Goal: Information Seeking & Learning: Check status

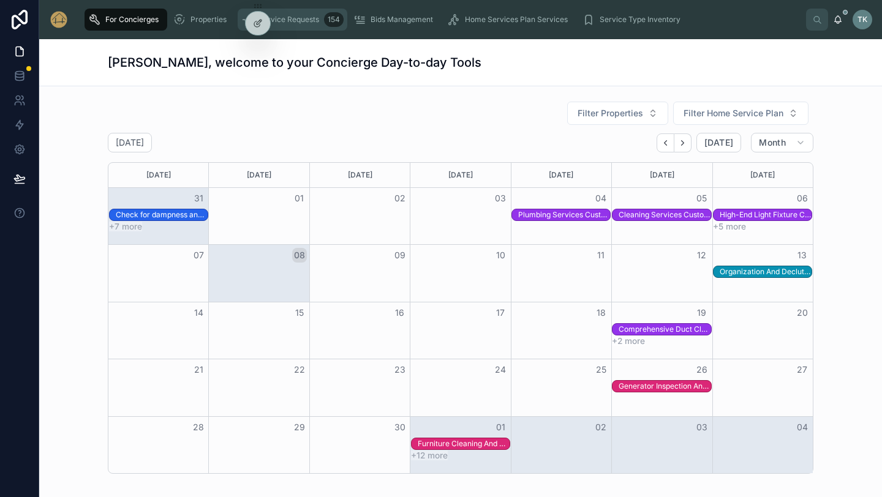
click at [314, 19] on span "Service Requests" at bounding box center [288, 20] width 61 height 10
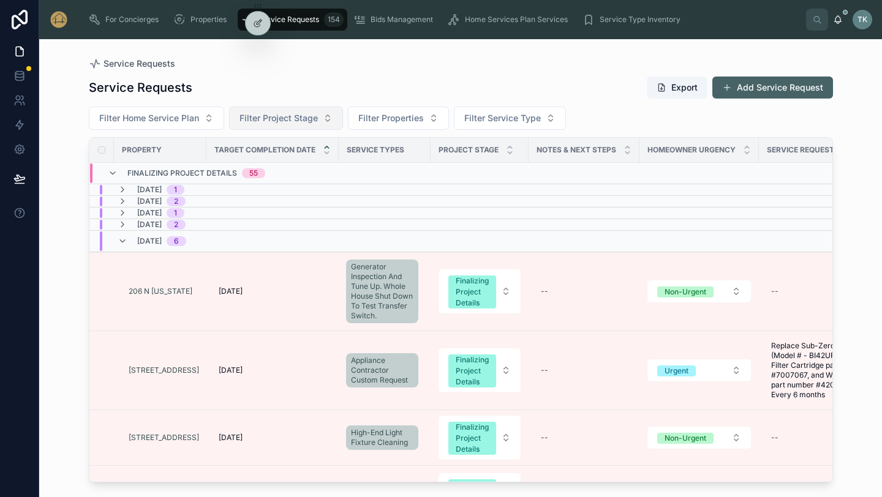
click at [314, 124] on span "Filter Project Stage" at bounding box center [278, 118] width 78 height 12
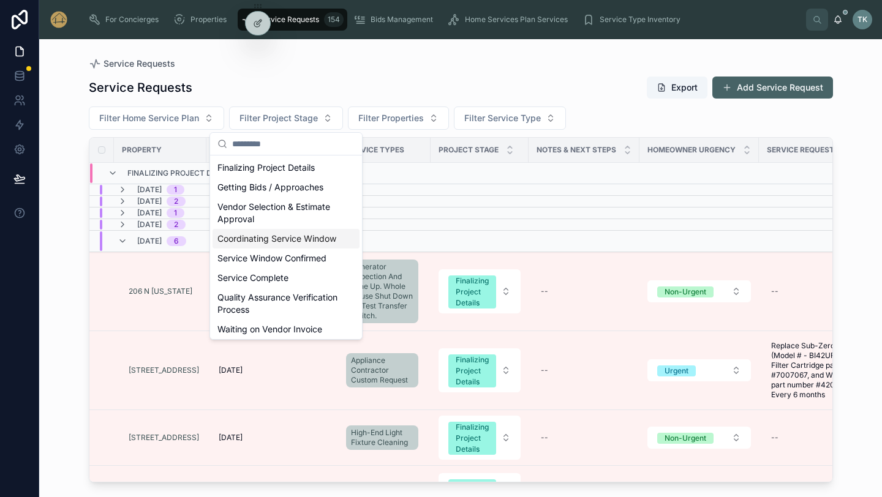
scroll to position [61, 0]
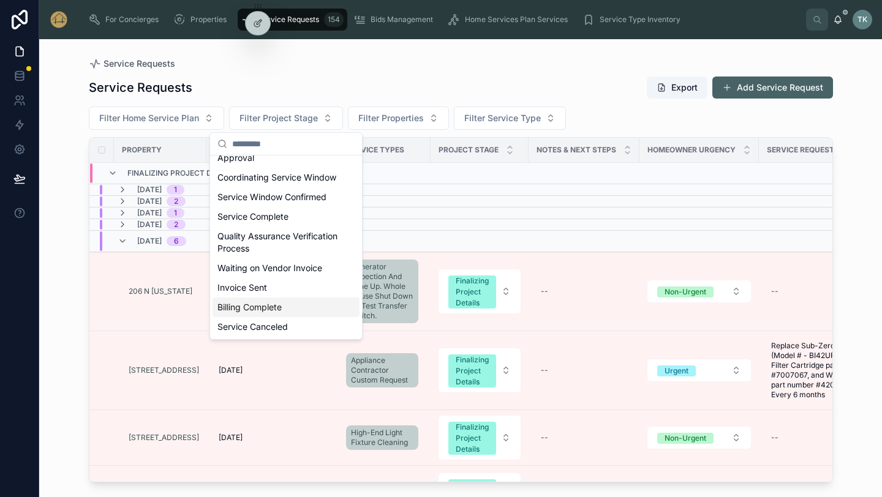
click at [293, 310] on div "Billing Complete" at bounding box center [285, 308] width 147 height 20
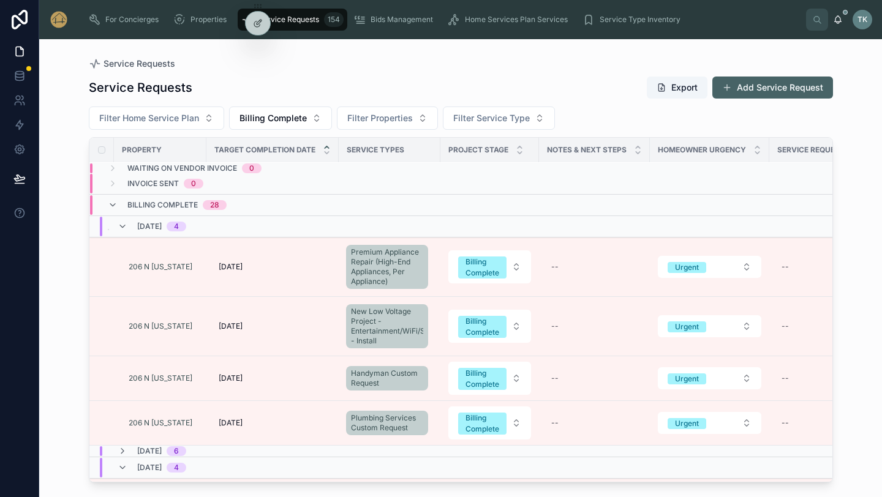
scroll to position [139, 0]
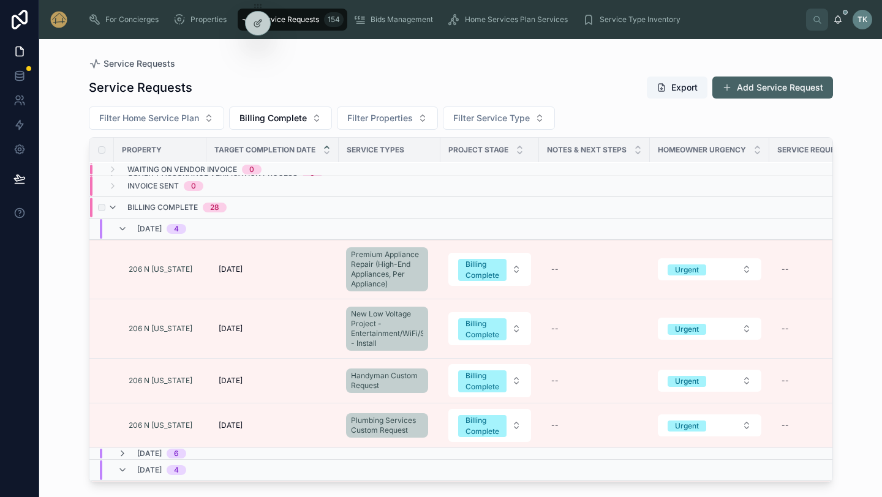
click at [150, 208] on span "Billing Complete" at bounding box center [162, 208] width 70 height 10
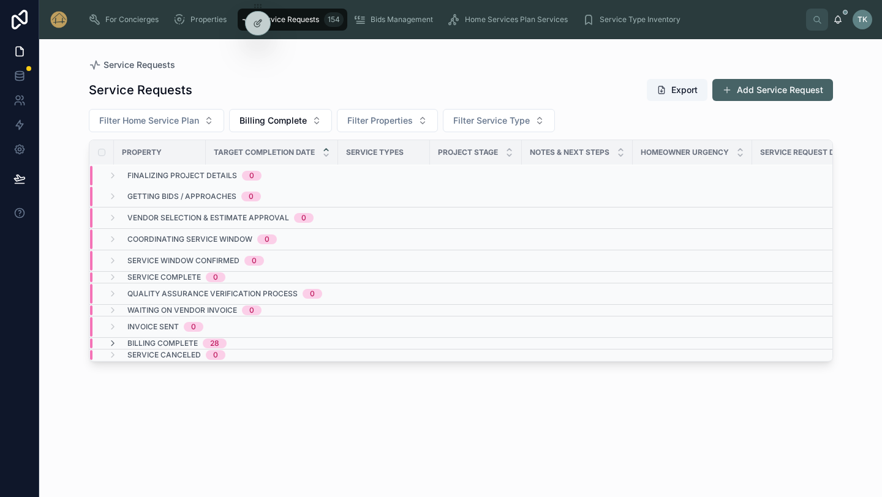
scroll to position [1, 0]
click at [111, 342] on icon at bounding box center [113, 344] width 10 height 10
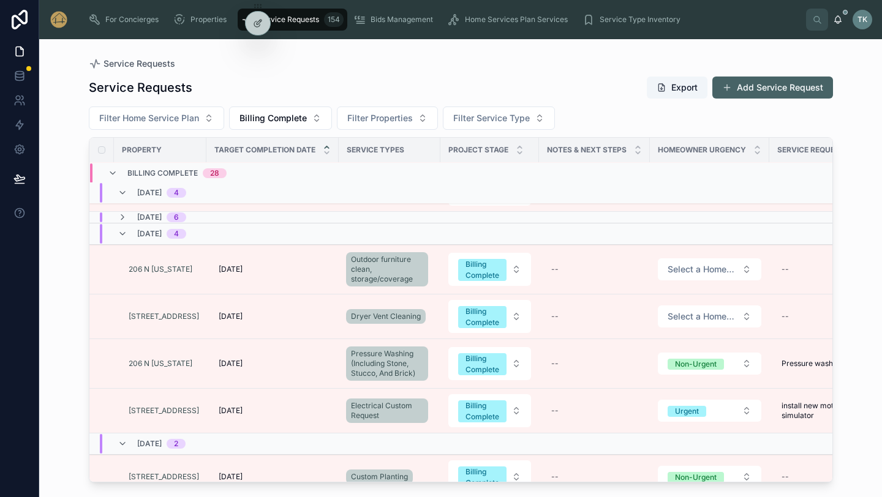
scroll to position [0, 0]
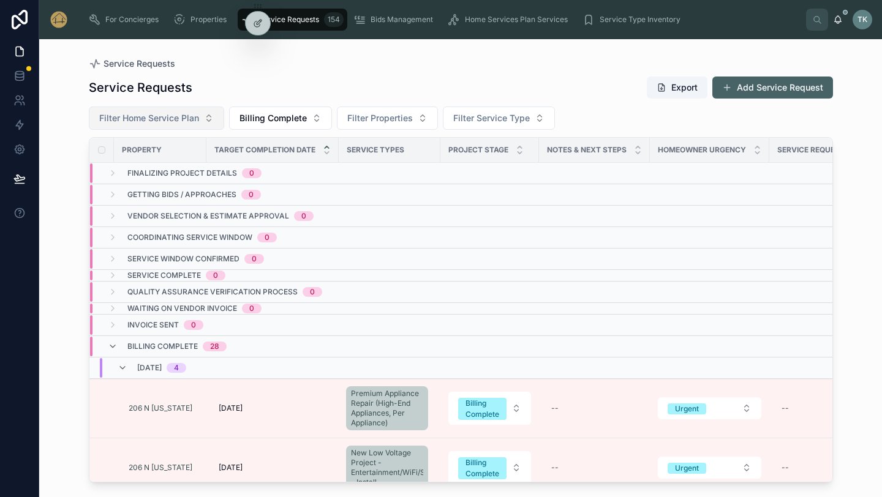
click at [207, 118] on button "Filter Home Service Plan" at bounding box center [156, 118] width 135 height 23
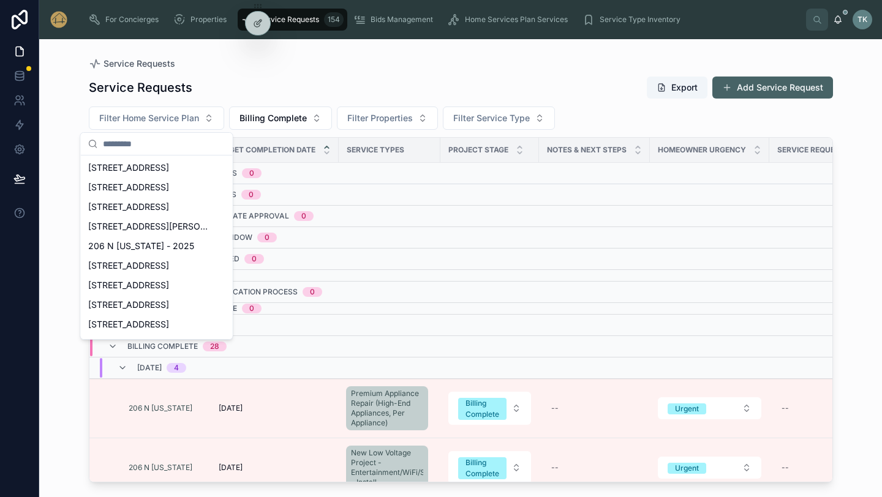
scroll to position [391, 0]
click at [159, 245] on span "206 N [US_STATE] - 2025" at bounding box center [141, 247] width 106 height 12
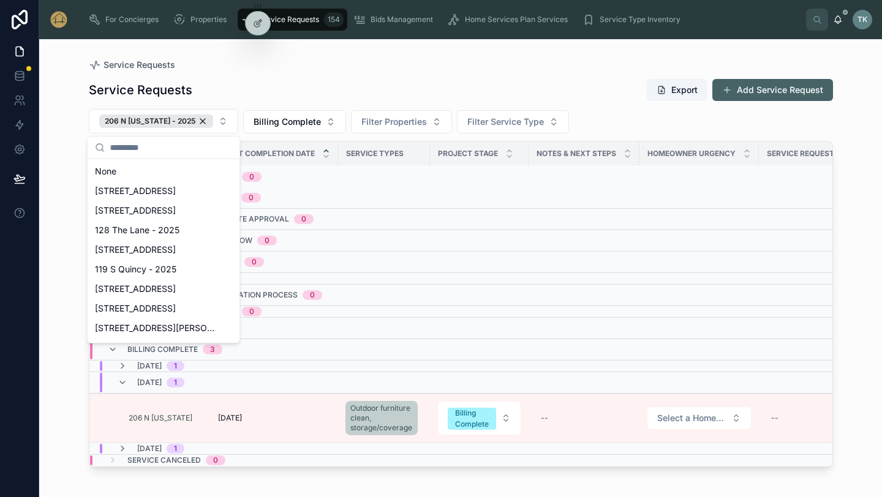
click at [297, 476] on div "Service Requests Export Add Service Request 206 N [US_STATE] - 2025 Billing Com…" at bounding box center [461, 276] width 744 height 411
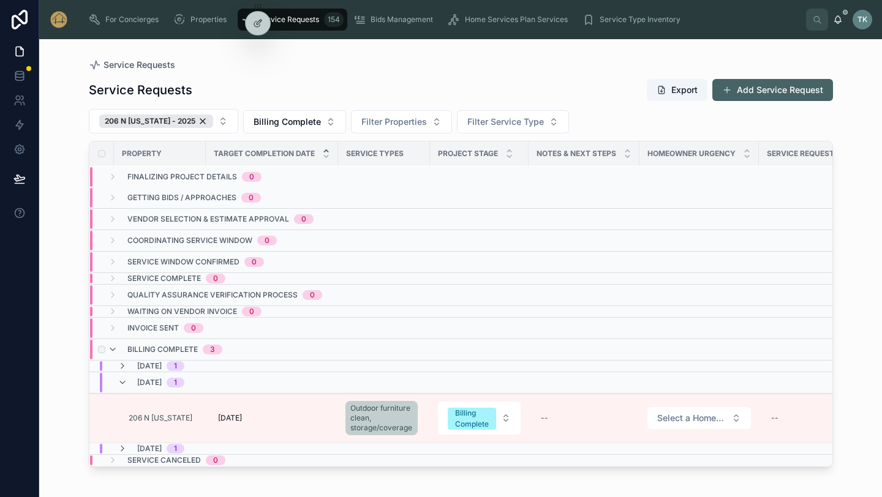
click at [151, 346] on span "Billing Complete" at bounding box center [162, 350] width 70 height 10
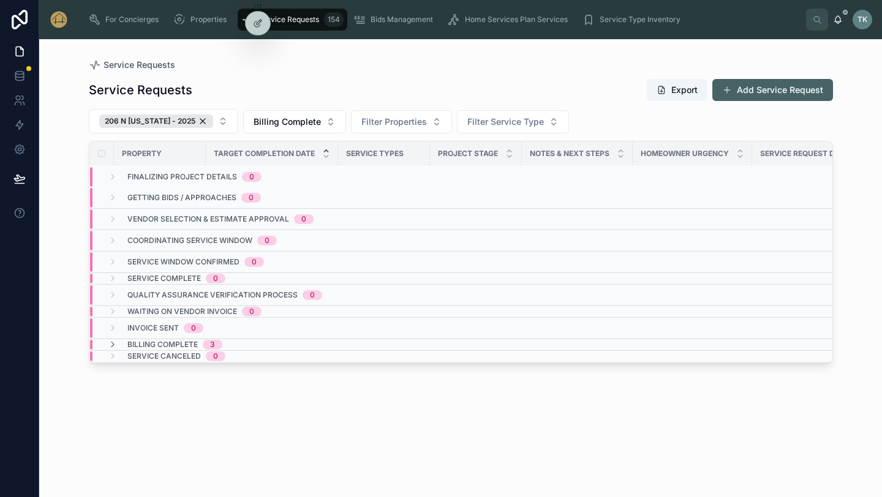
click at [151, 346] on span "Billing Complete" at bounding box center [162, 345] width 70 height 10
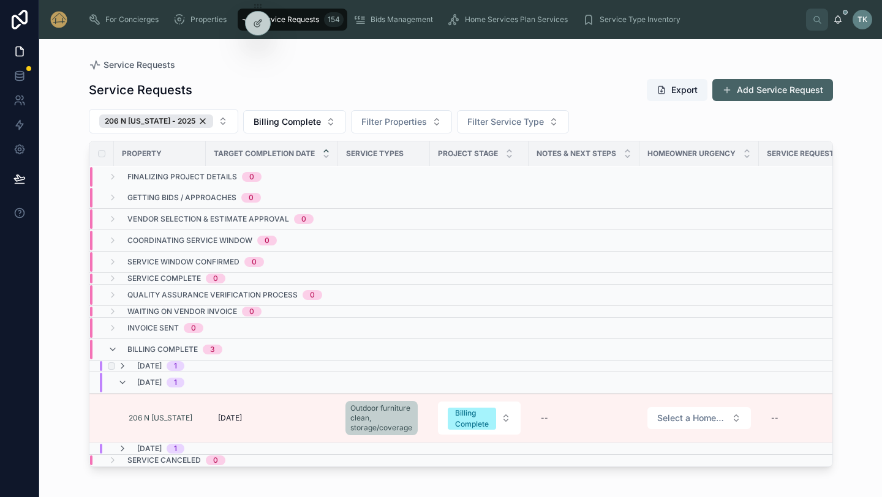
click at [261, 369] on div "[DATE] 1" at bounding box center [259, 366] width 339 height 10
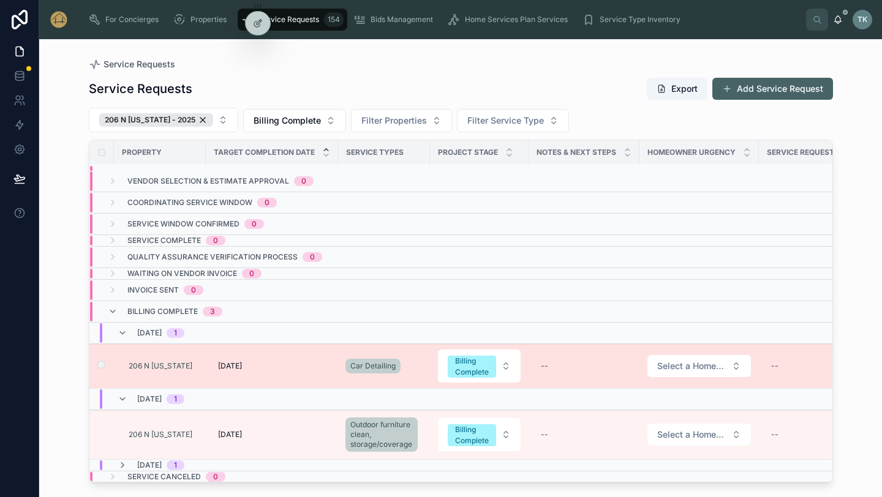
scroll to position [39, 0]
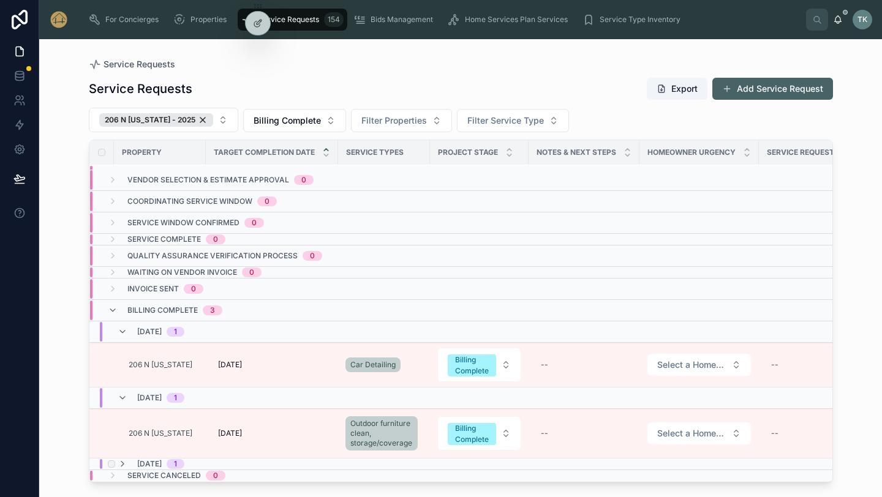
click at [157, 465] on span "[DATE]" at bounding box center [149, 464] width 24 height 10
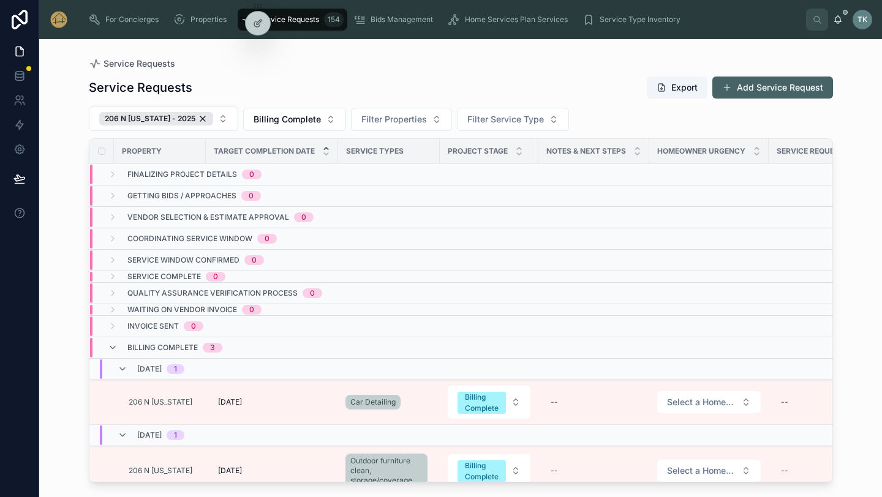
scroll to position [107, 0]
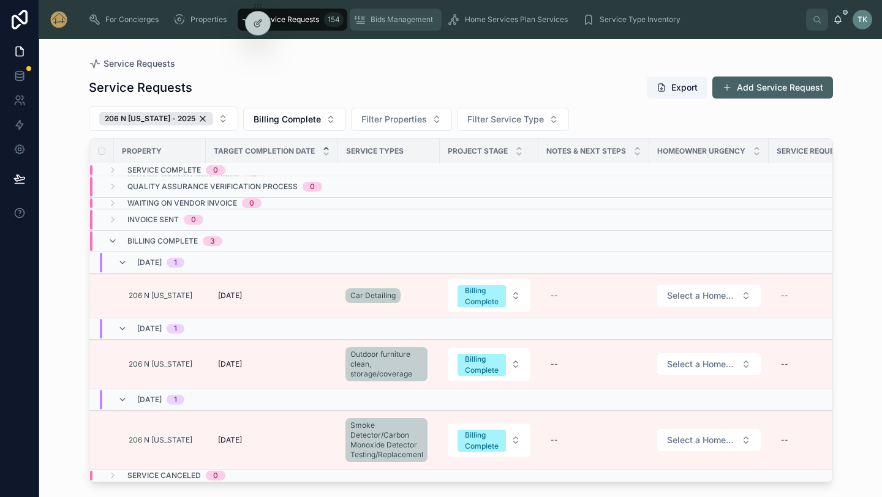
click at [400, 28] on div "Bids Management" at bounding box center [395, 20] width 84 height 20
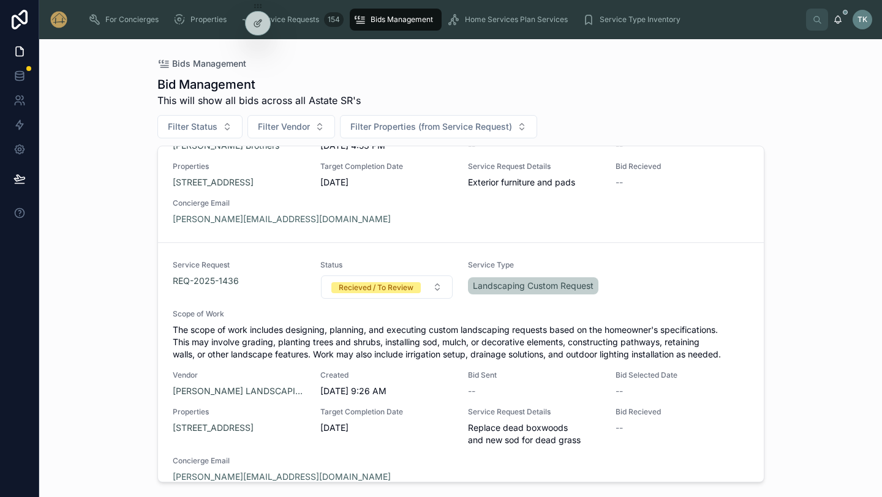
scroll to position [922, 0]
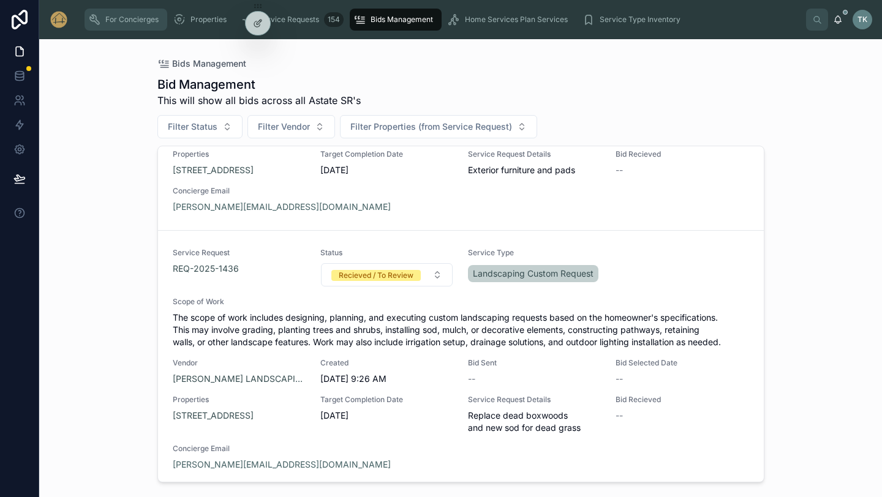
click at [122, 19] on span "For Concierges" at bounding box center [131, 20] width 53 height 10
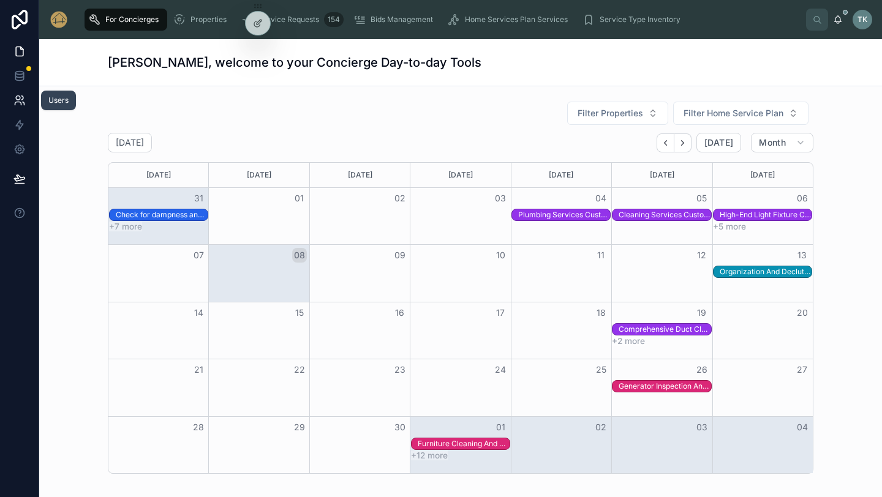
click at [21, 94] on icon at bounding box center [19, 100] width 12 height 12
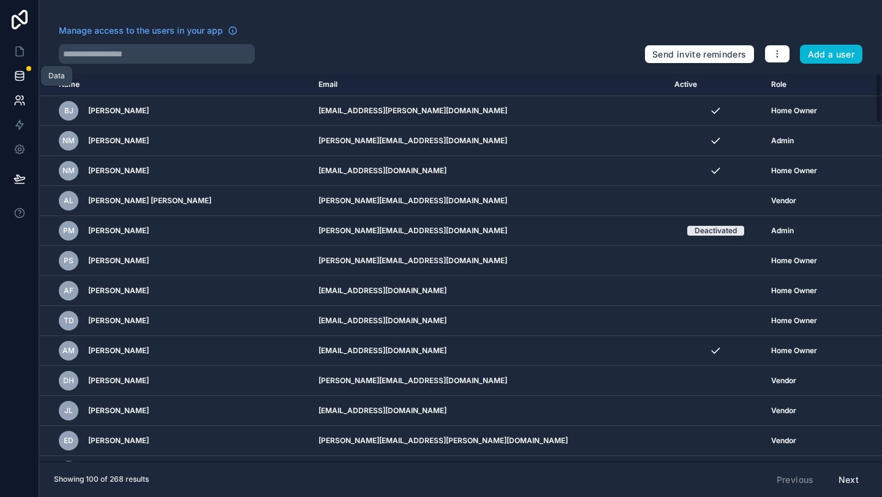
click at [28, 80] on link at bounding box center [19, 76] width 39 height 24
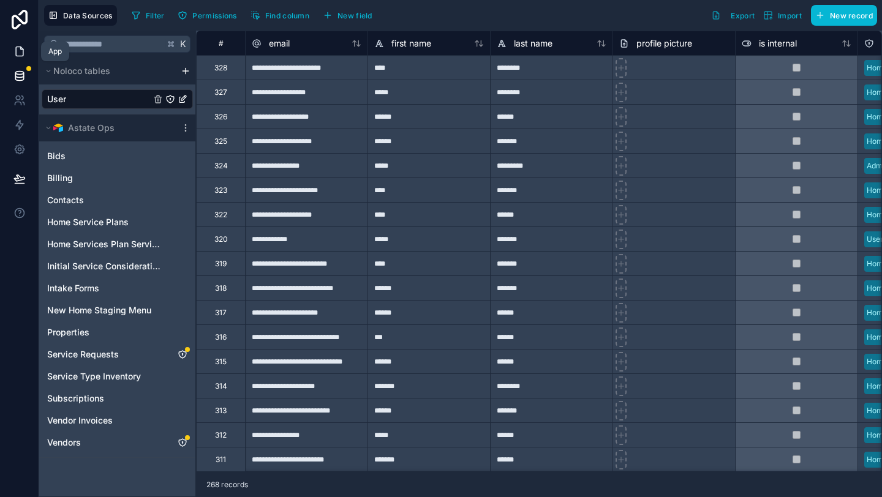
click at [17, 48] on icon at bounding box center [19, 51] width 12 height 12
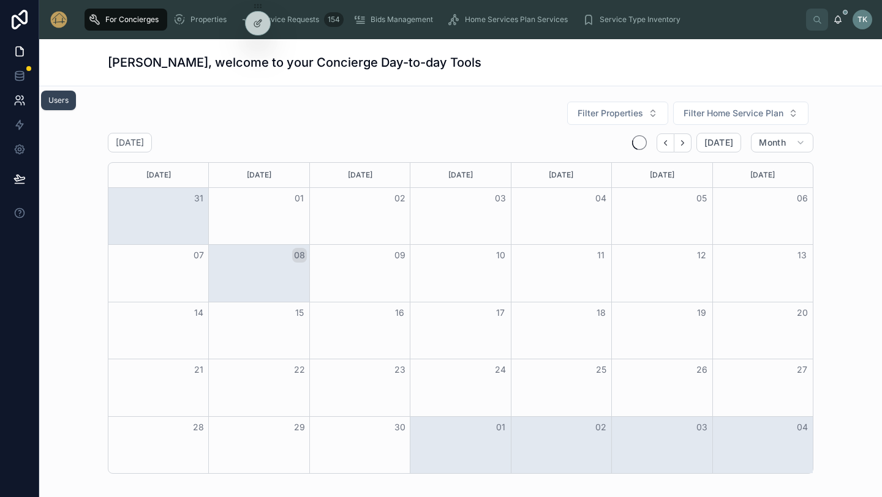
click at [22, 99] on icon at bounding box center [22, 98] width 2 height 4
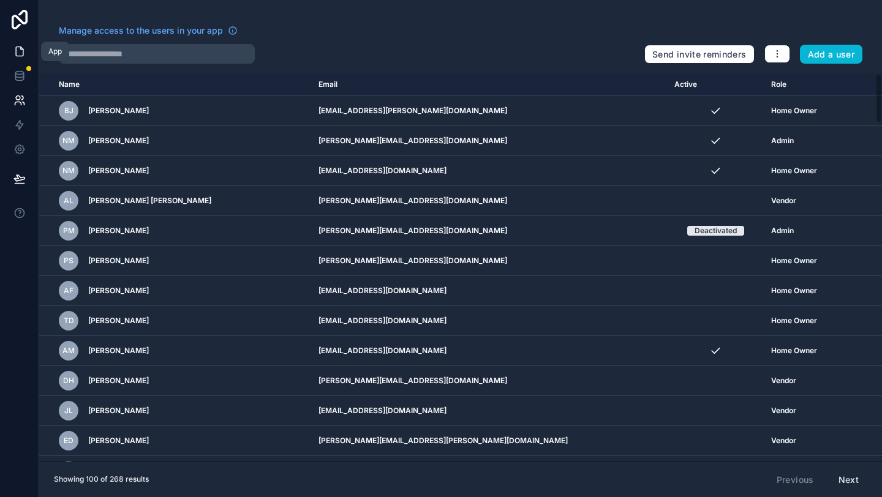
click at [20, 49] on icon at bounding box center [21, 48] width 2 height 2
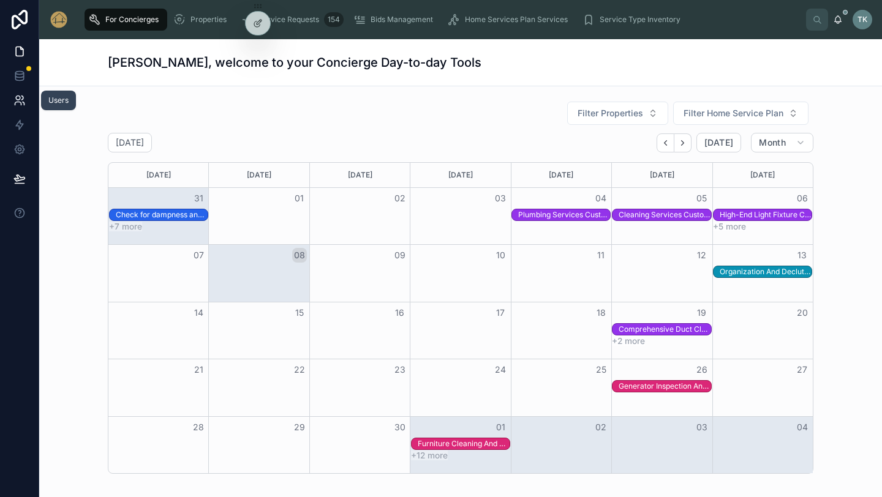
click at [19, 97] on icon at bounding box center [18, 98] width 4 height 4
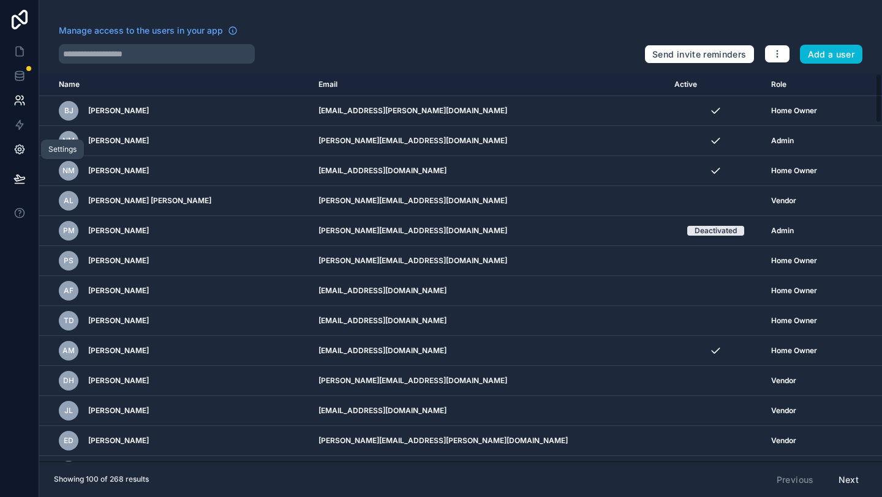
click at [21, 145] on icon at bounding box center [19, 149] width 12 height 12
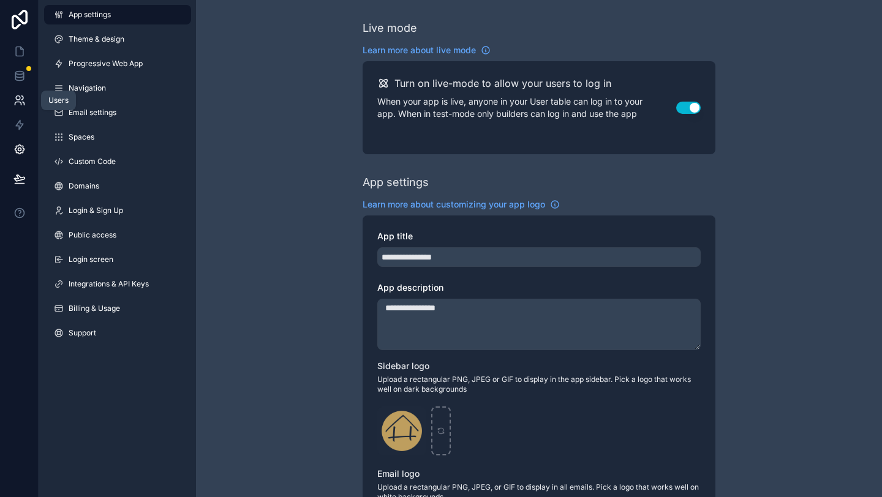
click at [21, 95] on icon at bounding box center [19, 100] width 12 height 12
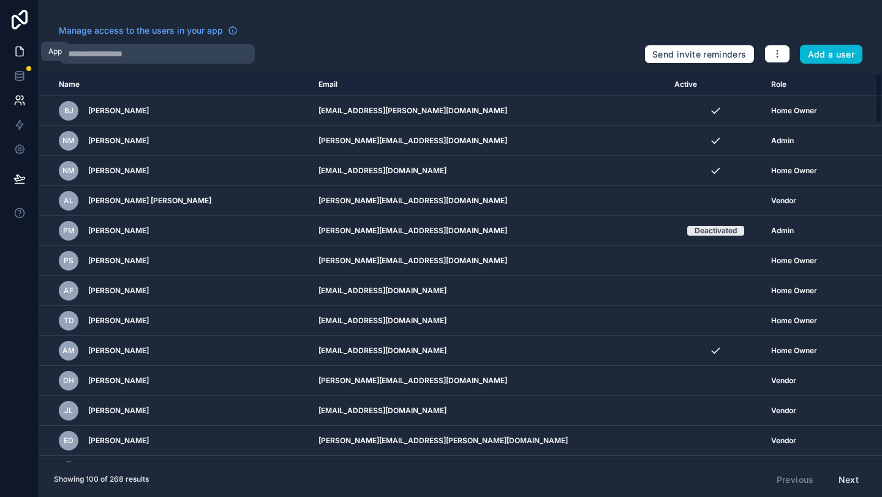
click at [25, 45] on link at bounding box center [19, 51] width 39 height 24
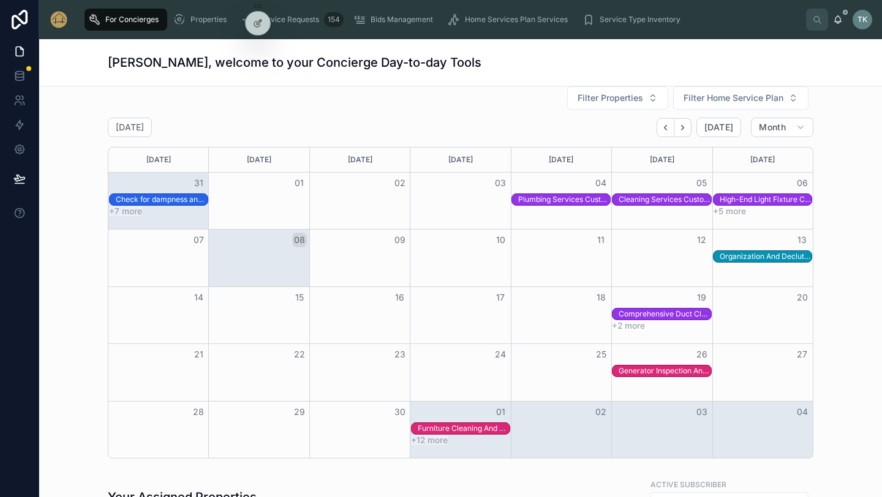
scroll to position [15, 0]
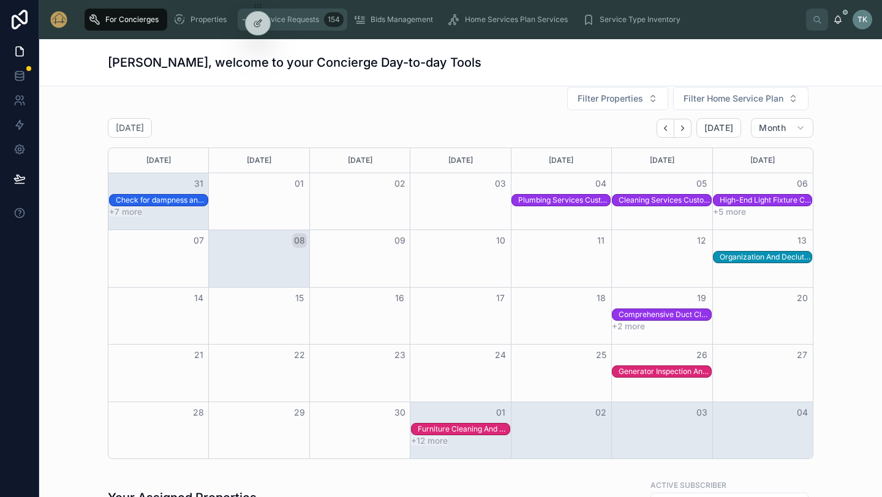
click at [306, 17] on span "Service Requests" at bounding box center [288, 20] width 61 height 10
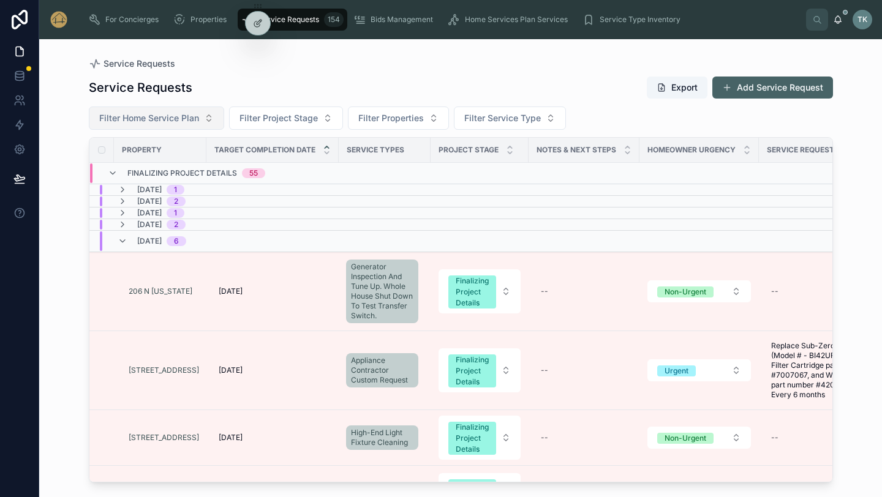
click at [207, 118] on button "Filter Home Service Plan" at bounding box center [156, 118] width 135 height 23
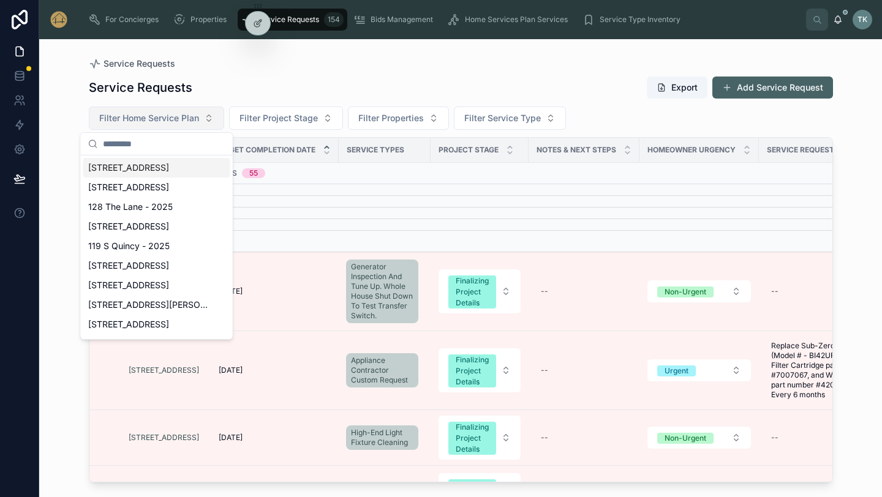
click at [207, 118] on button "Filter Home Service Plan" at bounding box center [156, 118] width 135 height 23
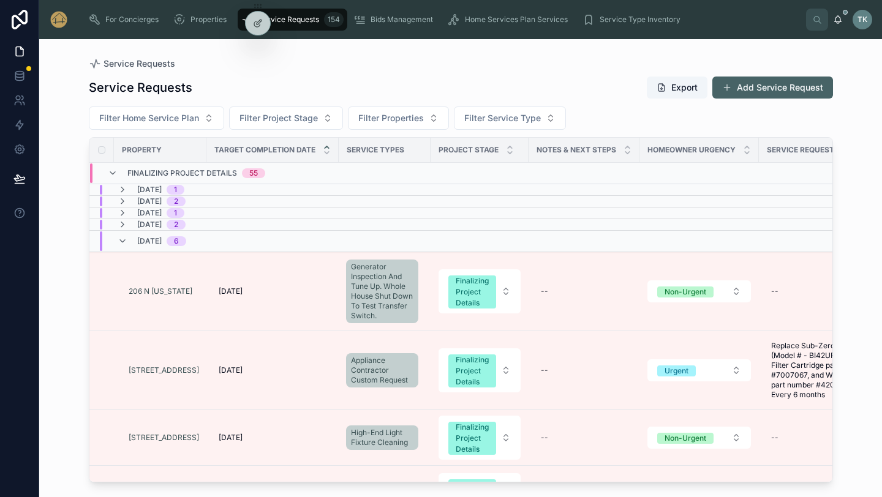
click at [296, 21] on span "Service Requests" at bounding box center [288, 20] width 61 height 10
click at [285, 118] on span "Filter Project Stage" at bounding box center [278, 118] width 78 height 12
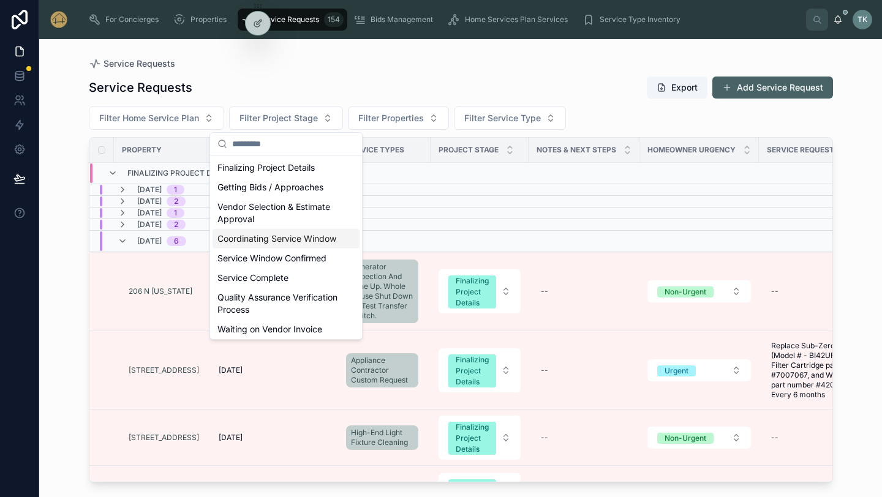
scroll to position [61, 0]
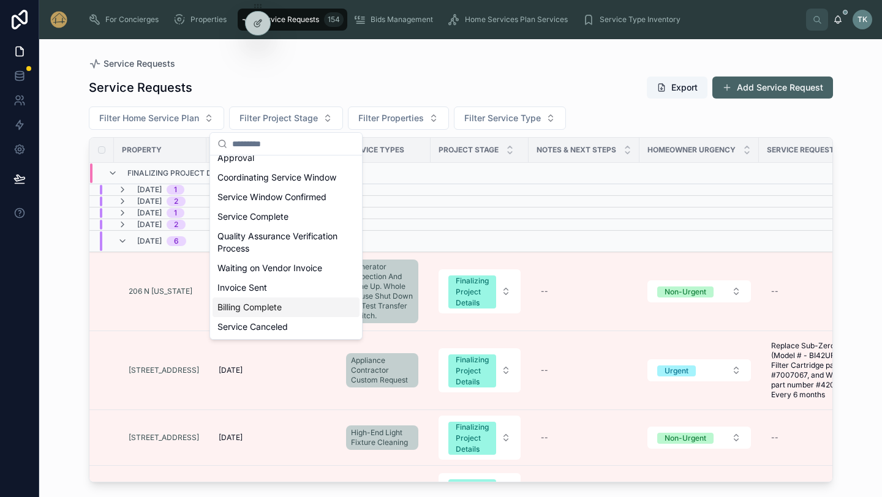
drag, startPoint x: 270, startPoint y: 304, endPoint x: 298, endPoint y: 253, distance: 58.1
click at [270, 304] on div "Billing Complete" at bounding box center [285, 308] width 147 height 20
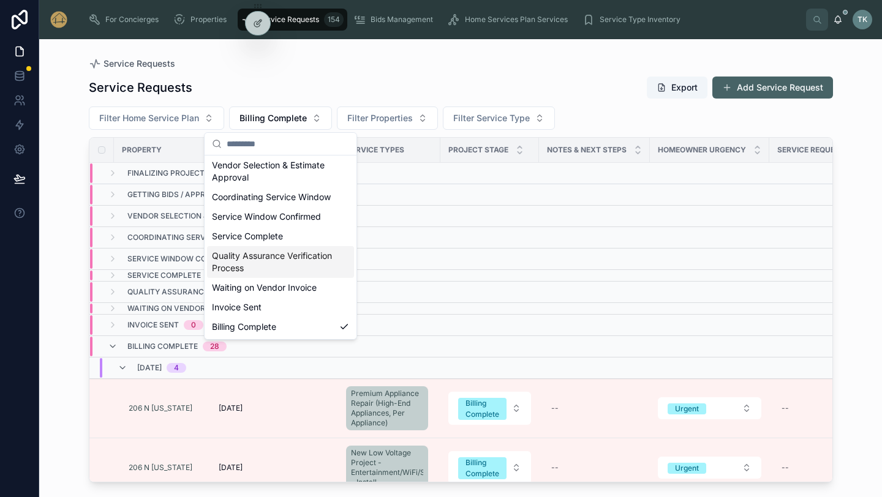
scroll to position [81, 0]
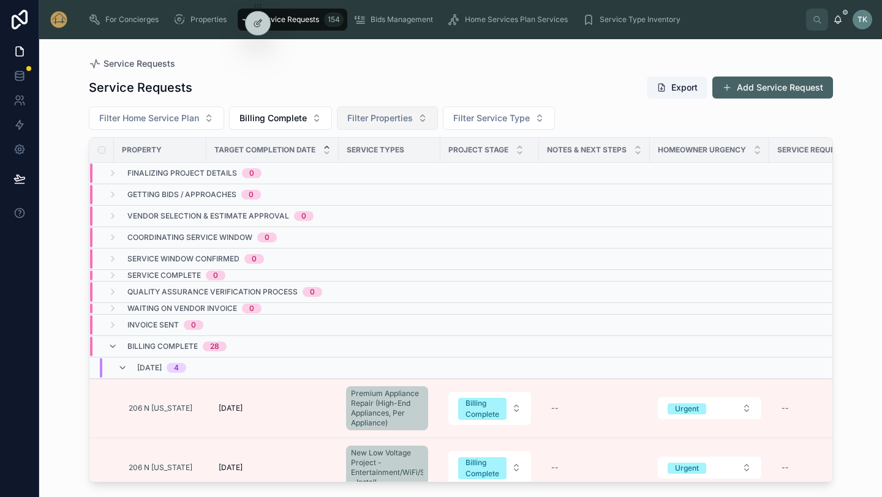
click at [377, 120] on span "Filter Properties" at bounding box center [380, 118] width 66 height 12
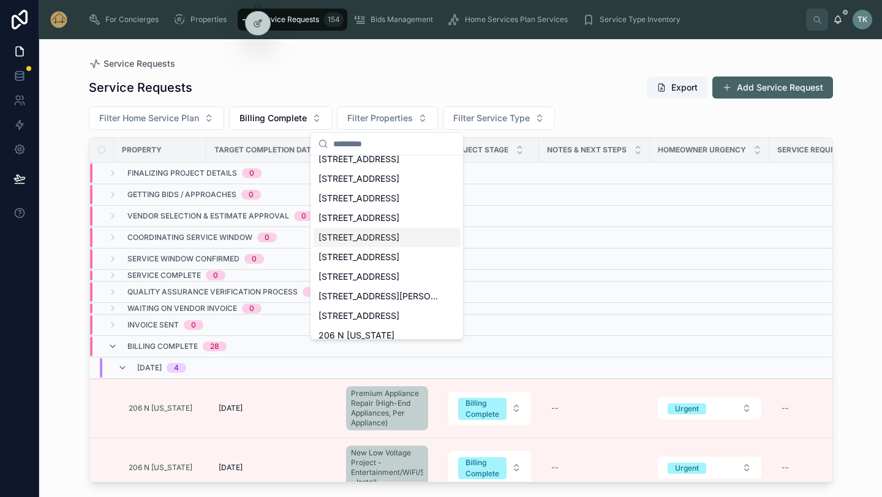
click at [364, 232] on span "[STREET_ADDRESS]" at bounding box center [358, 237] width 81 height 12
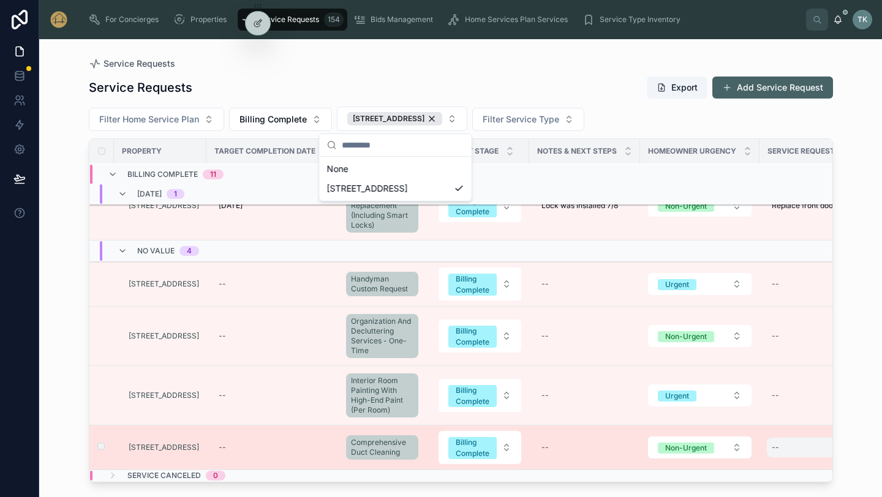
click at [782, 447] on div "--" at bounding box center [825, 448] width 116 height 20
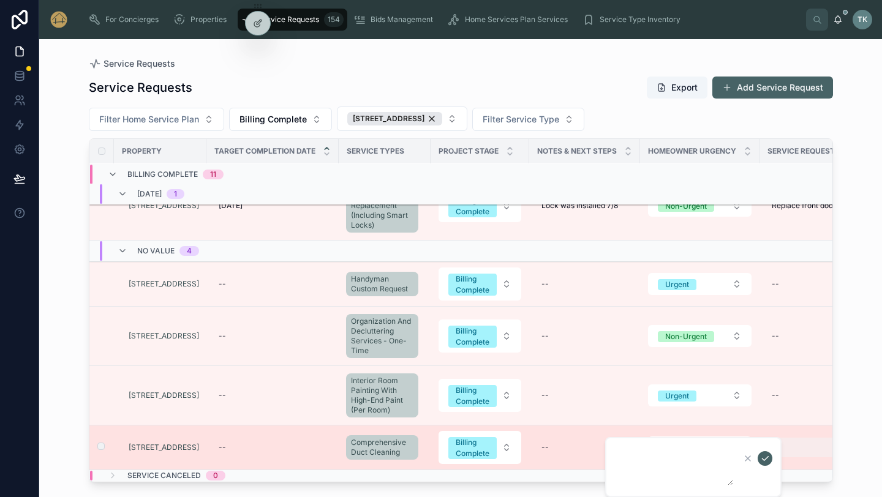
click at [805, 440] on div "--" at bounding box center [825, 448] width 116 height 20
click at [192, 433] on td "[STREET_ADDRESS]" at bounding box center [160, 448] width 92 height 45
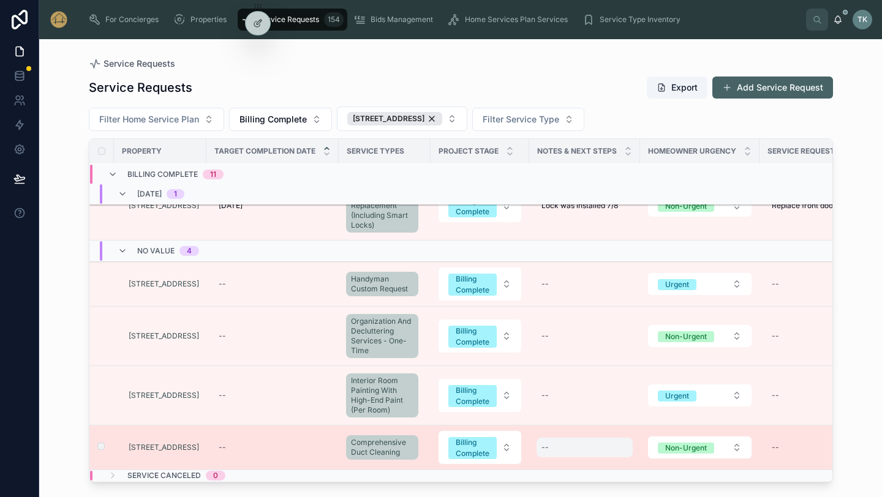
click at [570, 449] on div "--" at bounding box center [584, 448] width 96 height 20
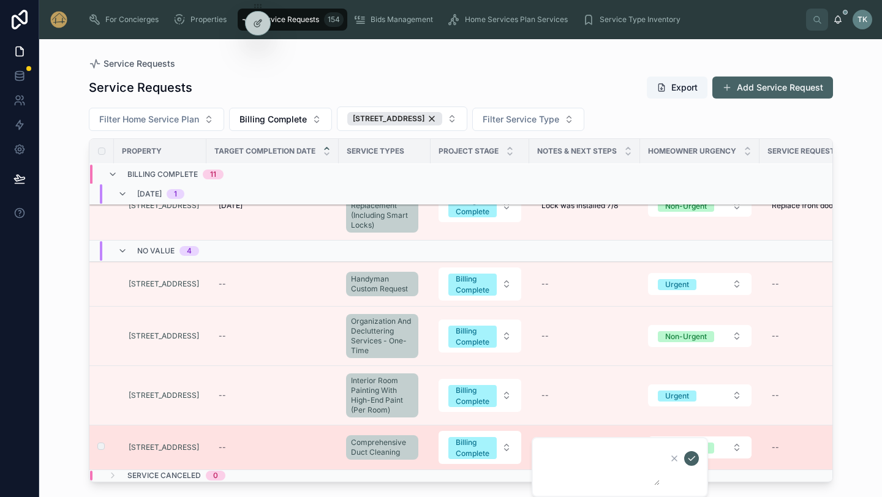
click at [557, 429] on td "--" at bounding box center [584, 448] width 111 height 45
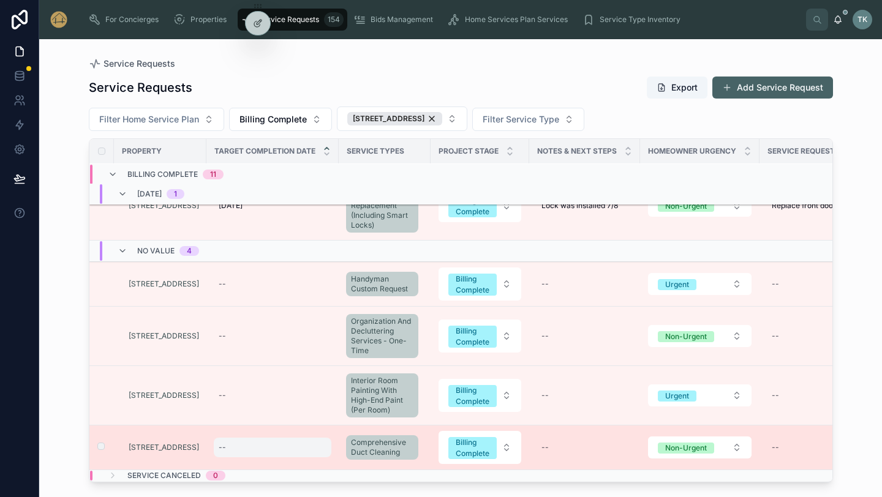
click at [223, 449] on div "--" at bounding box center [222, 448] width 7 height 10
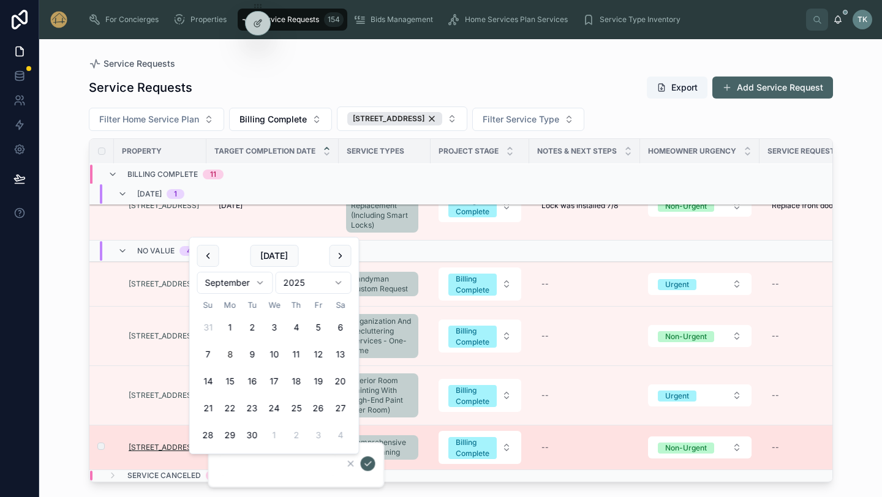
click at [131, 452] on span "[STREET_ADDRESS]" at bounding box center [164, 448] width 70 height 10
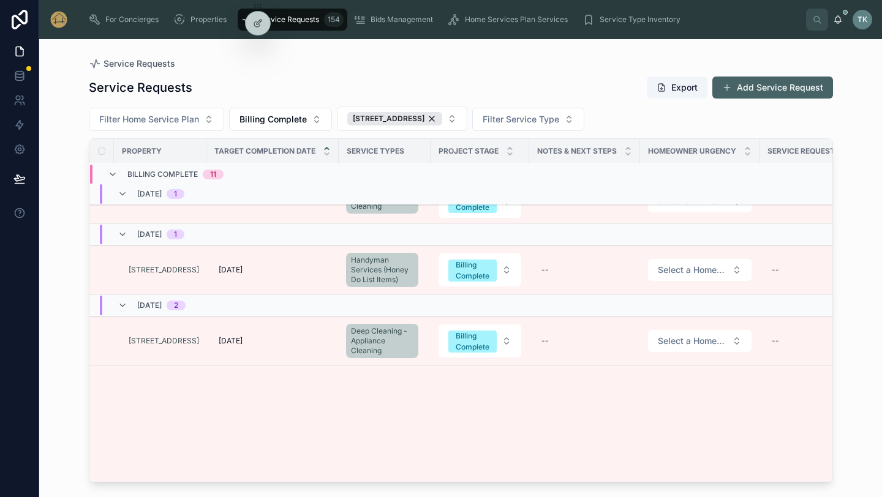
scroll to position [843, 0]
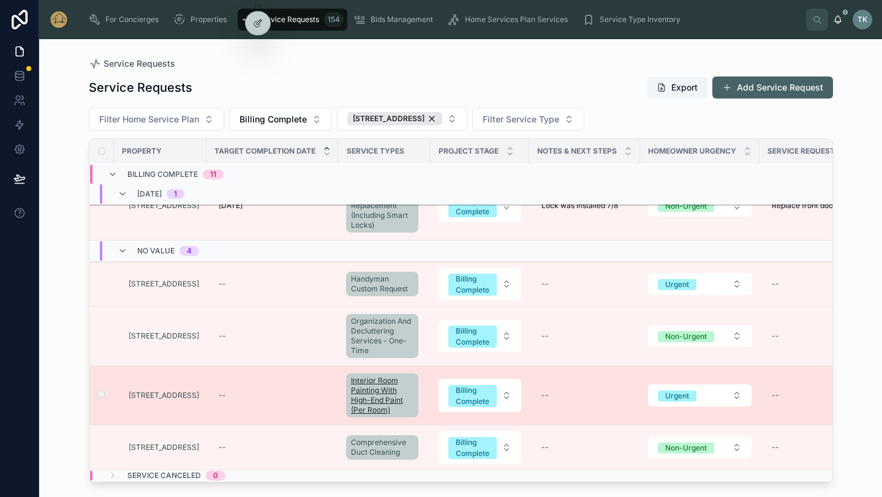
click at [413, 400] on span "Interior Room Painting With High-End Paint (Per Room)" at bounding box center [382, 395] width 62 height 39
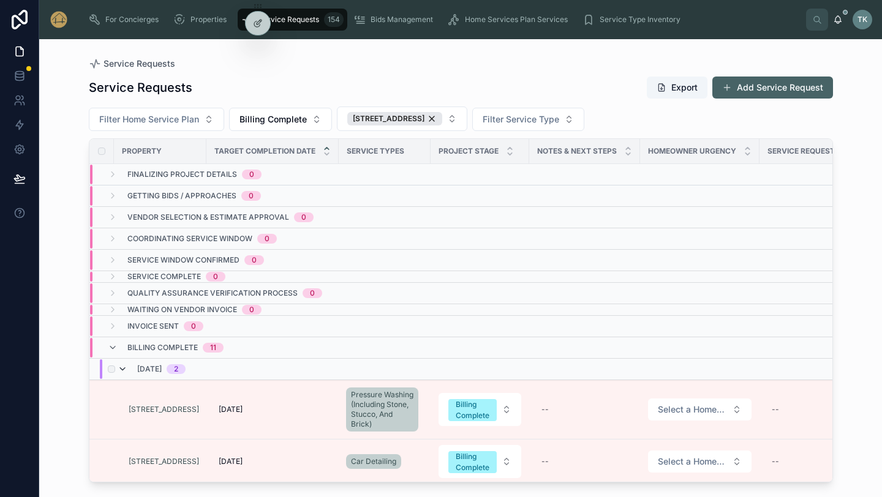
click at [126, 367] on icon at bounding box center [123, 369] width 10 height 10
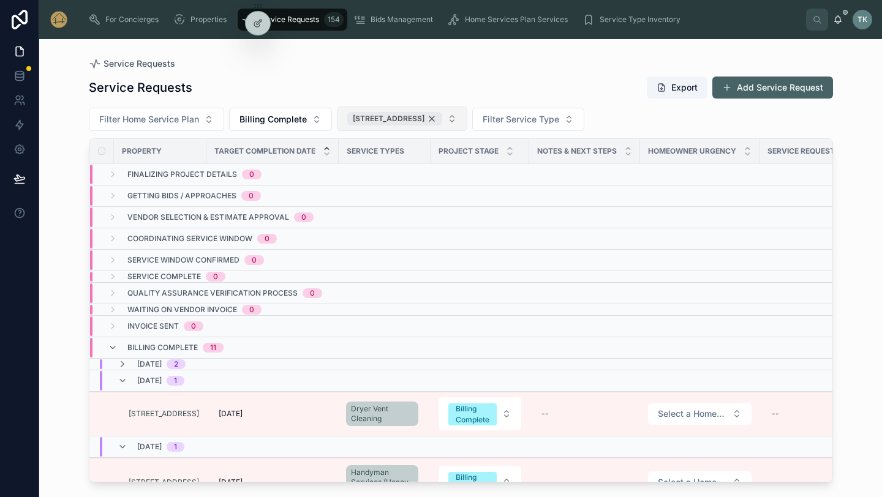
click at [420, 122] on div "[STREET_ADDRESS]" at bounding box center [394, 118] width 95 height 13
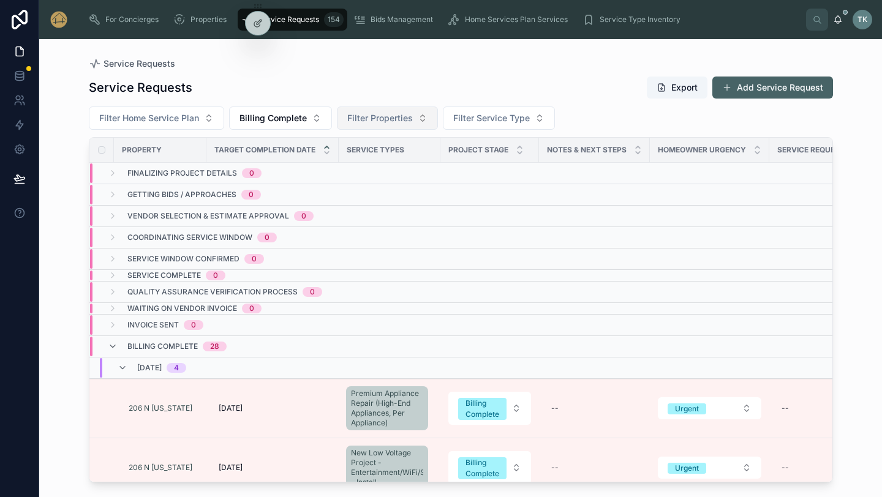
click at [402, 115] on span "Filter Properties" at bounding box center [380, 118] width 66 height 12
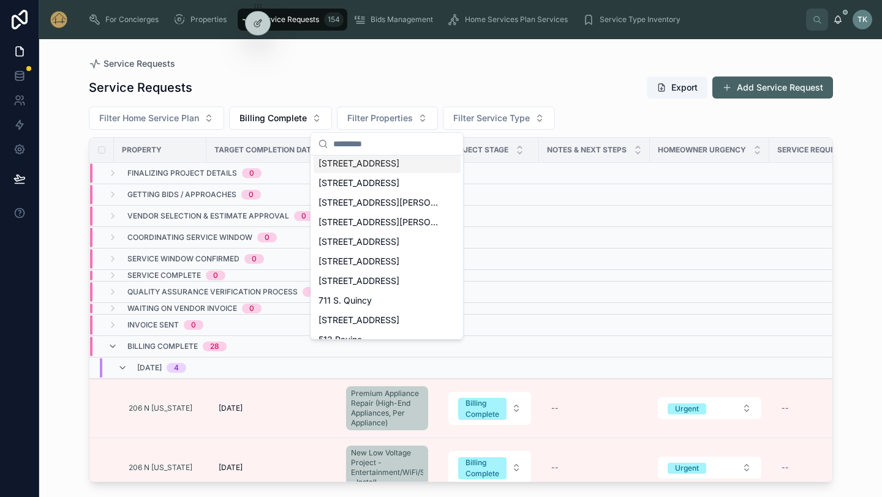
scroll to position [106, 0]
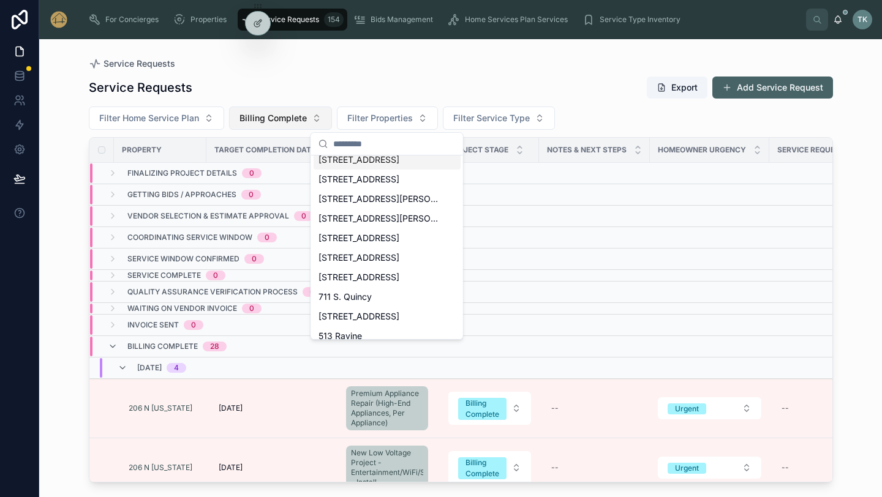
click at [307, 113] on button "Billing Complete" at bounding box center [280, 118] width 103 height 23
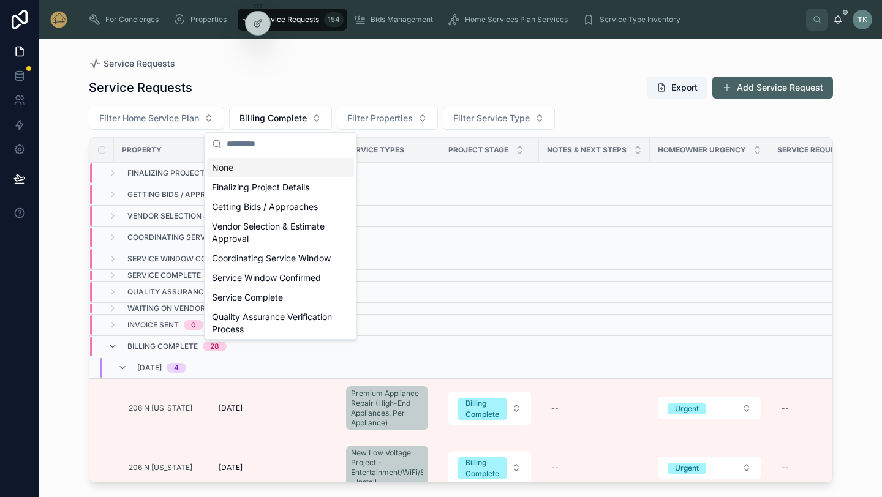
click at [287, 173] on div "None" at bounding box center [280, 168] width 147 height 20
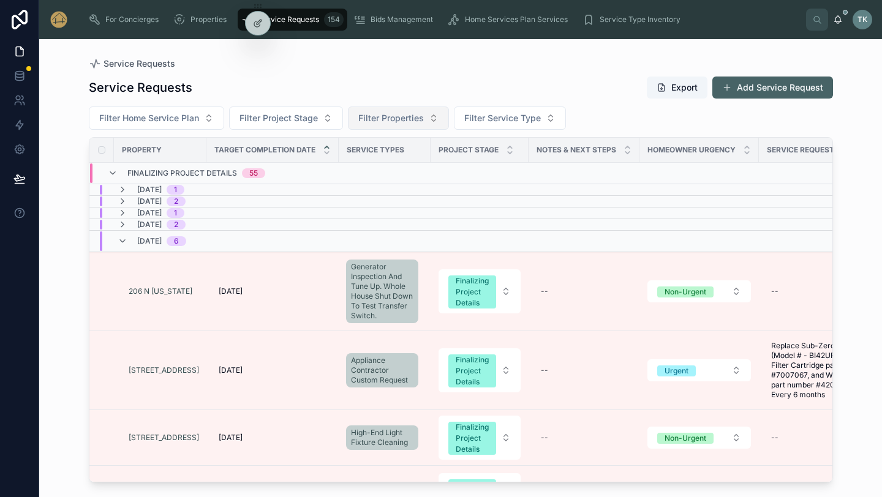
click at [408, 119] on span "Filter Properties" at bounding box center [391, 118] width 66 height 12
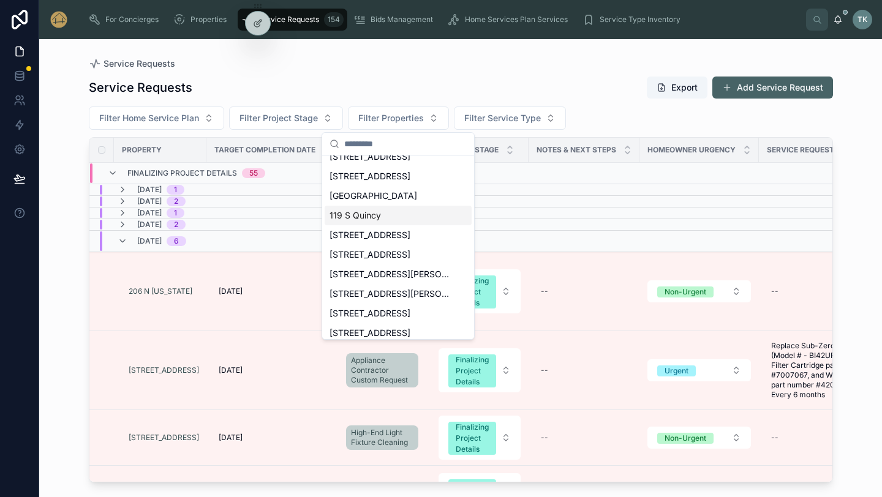
scroll to position [31, 0]
click at [391, 181] on div "[STREET_ADDRESS]" at bounding box center [398, 176] width 147 height 20
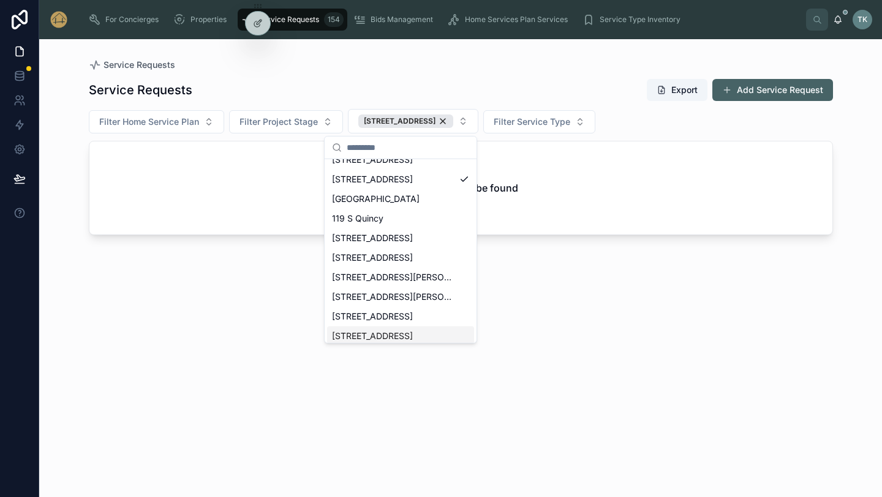
click at [366, 84] on div "Service Requests Export Add Service Request" at bounding box center [461, 89] width 744 height 23
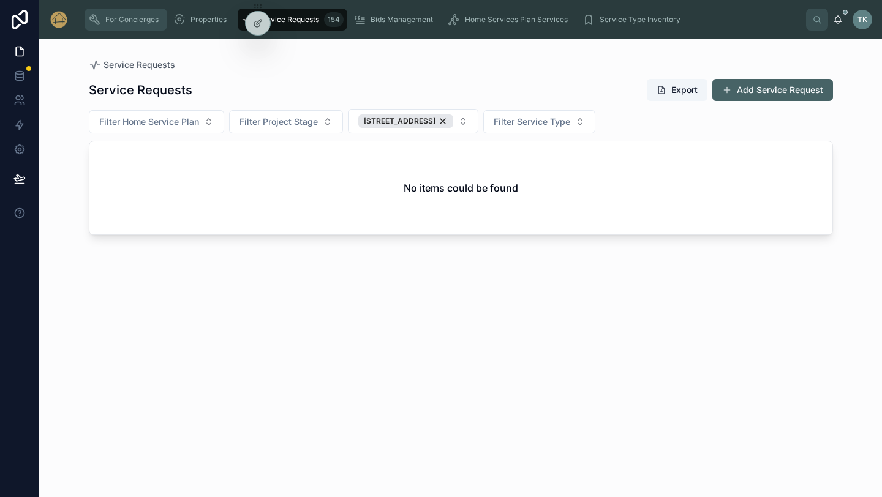
click at [121, 26] on div "For Concierges" at bounding box center [125, 20] width 75 height 20
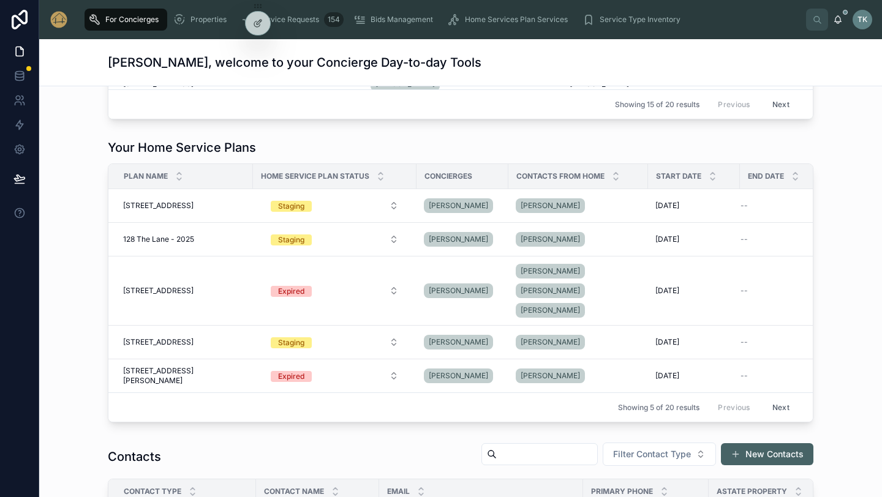
scroll to position [796, 0]
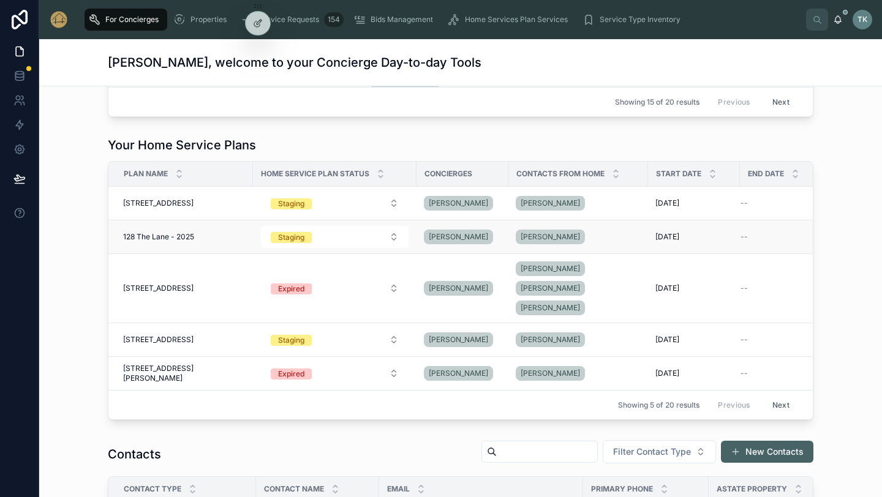
click at [157, 240] on span "128 The Lane - 2025" at bounding box center [158, 237] width 71 height 10
click at [726, 235] on td "[DATE] [DATE]" at bounding box center [694, 237] width 92 height 34
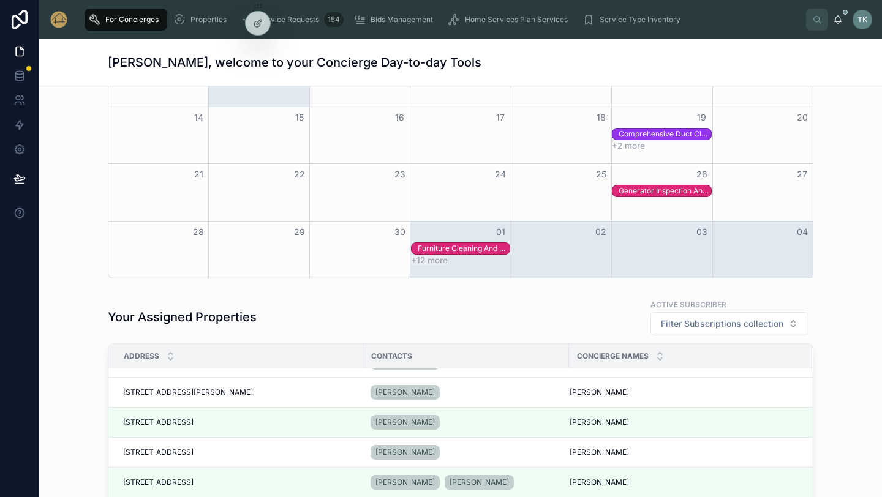
scroll to position [0, 0]
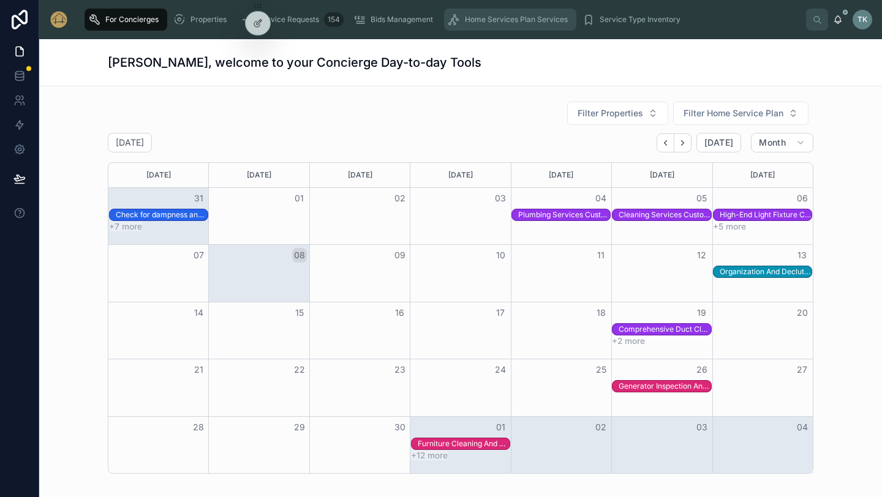
click at [503, 20] on span "Home Services Plan Services" at bounding box center [516, 20] width 103 height 10
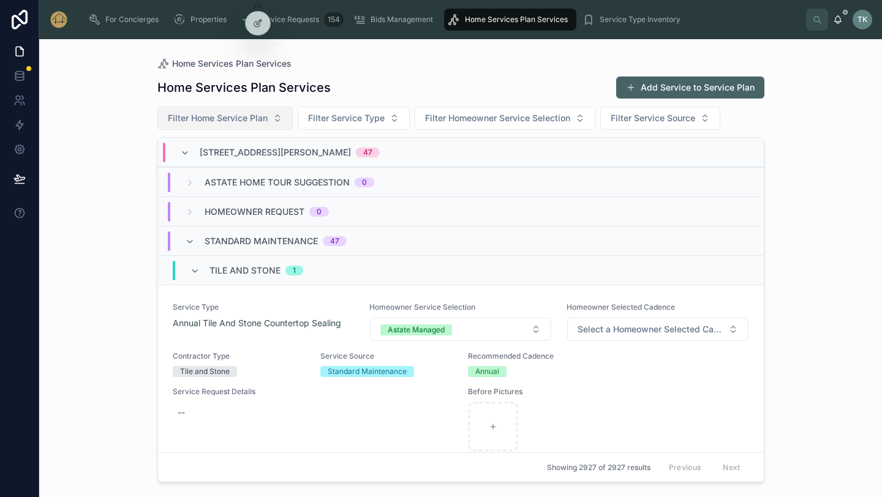
click at [276, 126] on button "Filter Home Service Plan" at bounding box center [224, 118] width 135 height 23
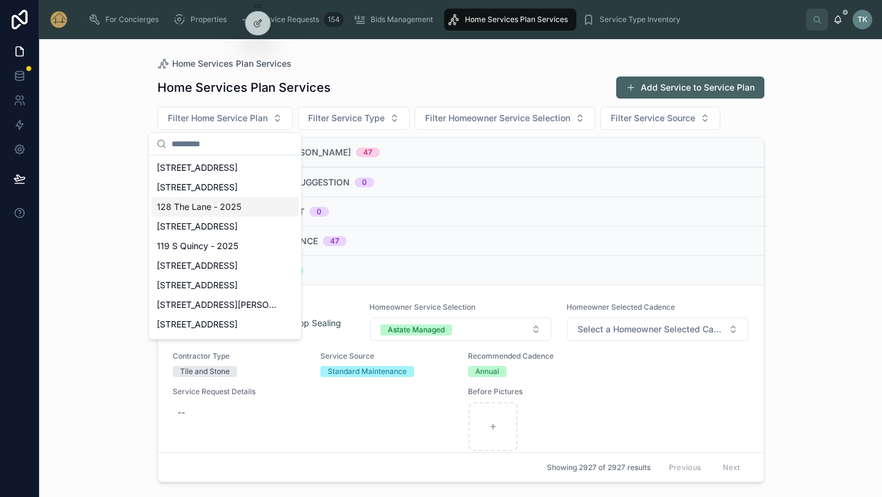
click at [258, 202] on div "128 The Lane - 2025" at bounding box center [225, 207] width 147 height 20
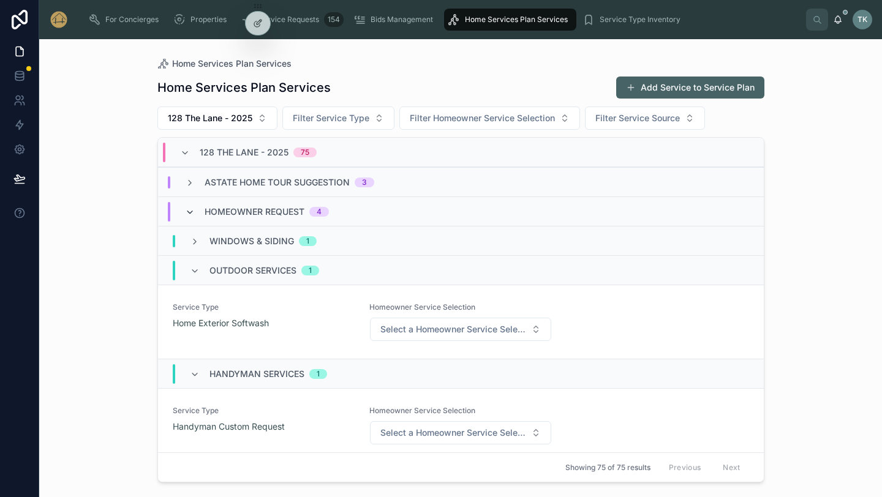
click at [190, 210] on icon at bounding box center [190, 213] width 10 height 10
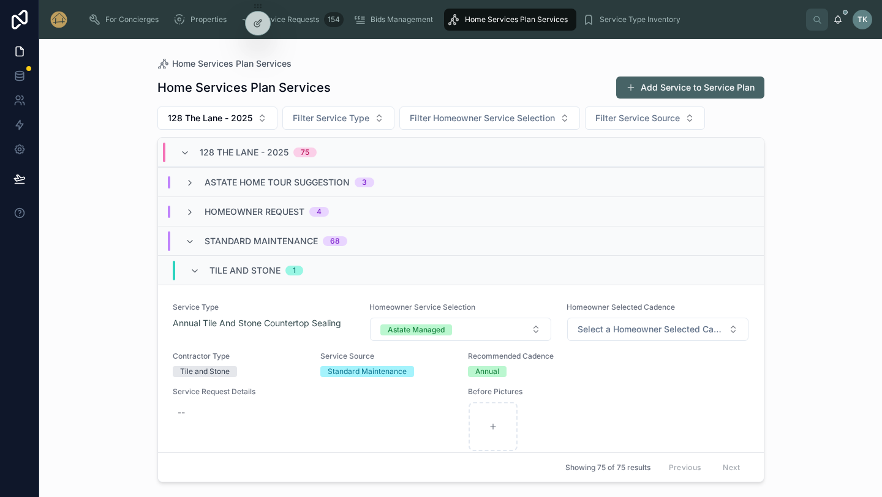
click at [190, 210] on icon at bounding box center [190, 213] width 10 height 10
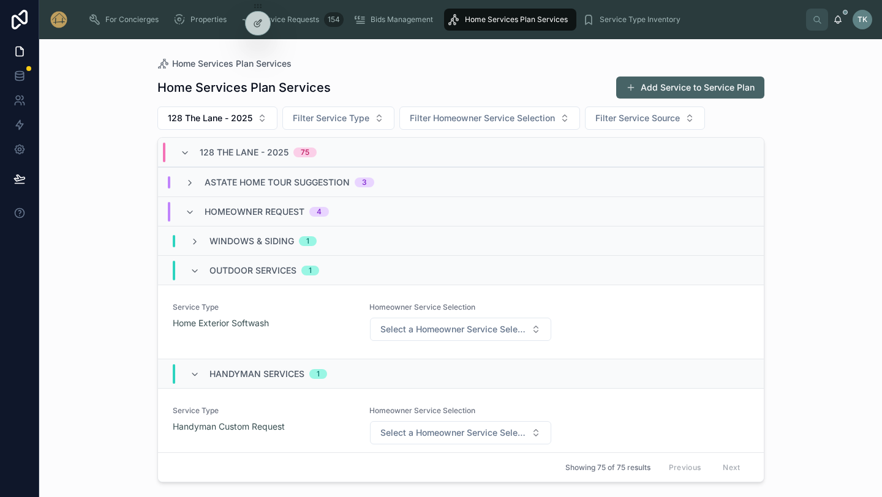
click at [270, 151] on span "128 The Lane - 2025" at bounding box center [244, 152] width 89 height 12
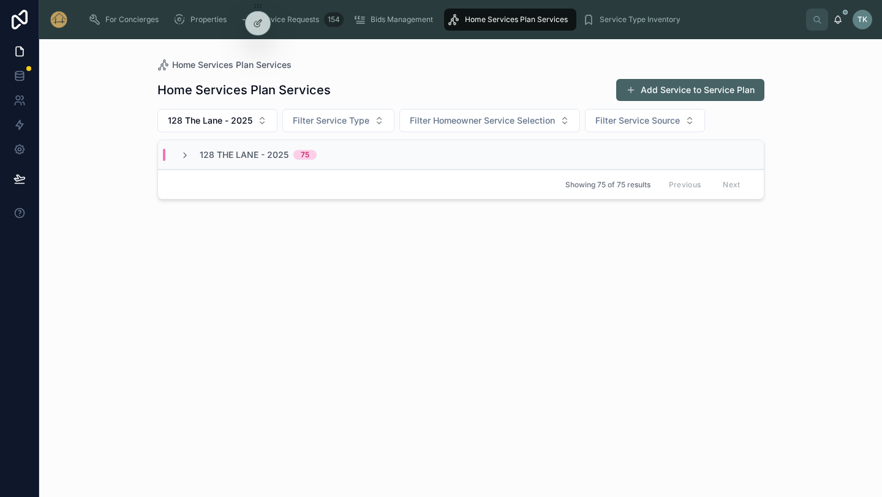
click at [270, 151] on span "128 The Lane - 2025" at bounding box center [244, 155] width 89 height 12
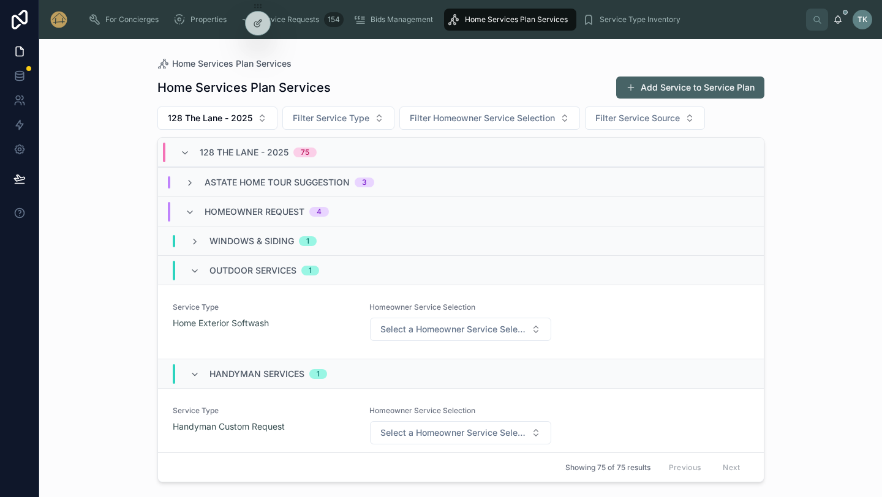
click at [265, 204] on div "Homeowner Request 4" at bounding box center [267, 212] width 124 height 20
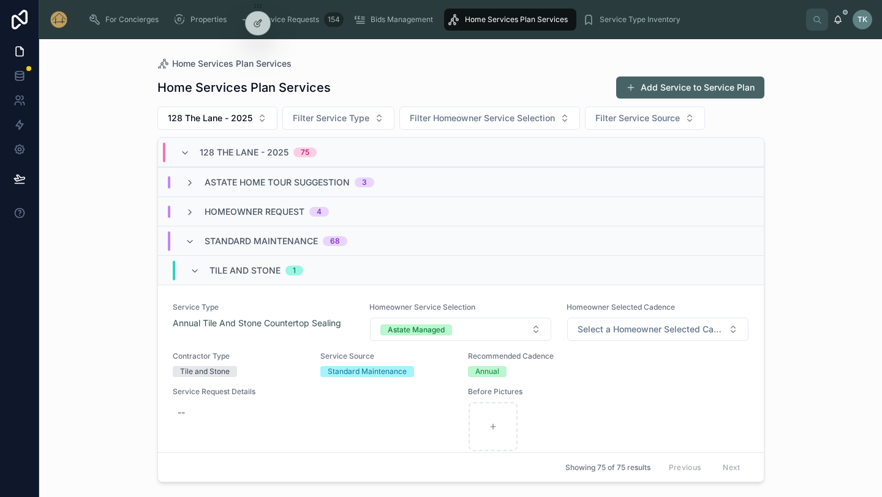
click at [265, 205] on div "Homeowner Request 4" at bounding box center [461, 211] width 606 height 29
